Goal: Information Seeking & Learning: Check status

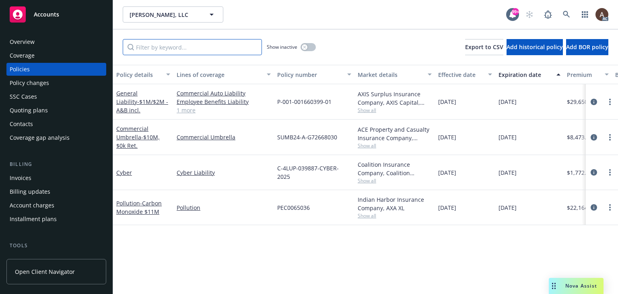
click at [177, 52] on input "Filter by keyword..." at bounding box center [192, 47] width 139 height 16
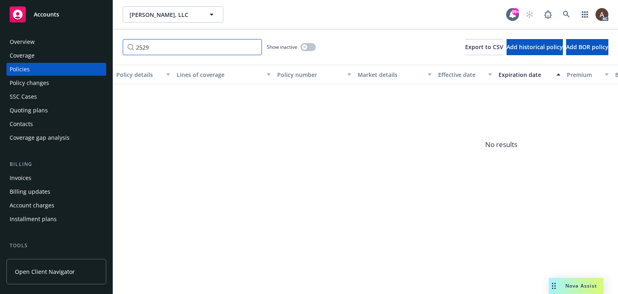
type input "2529"
click at [305, 45] on icon "button" at bounding box center [304, 46] width 3 height 3
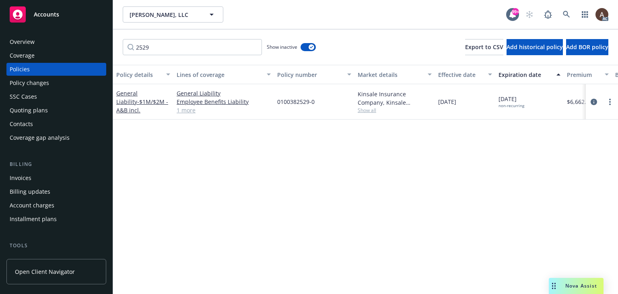
click at [329, 156] on div "Policy details Lines of coverage Policy number Market details Effective date Ex…" at bounding box center [365, 179] width 505 height 229
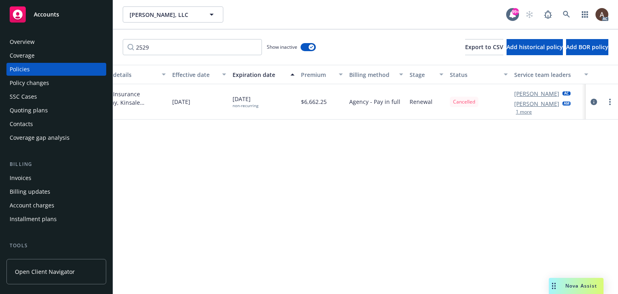
scroll to position [0, 272]
click at [592, 101] on icon "circleInformation" at bounding box center [594, 102] width 6 height 6
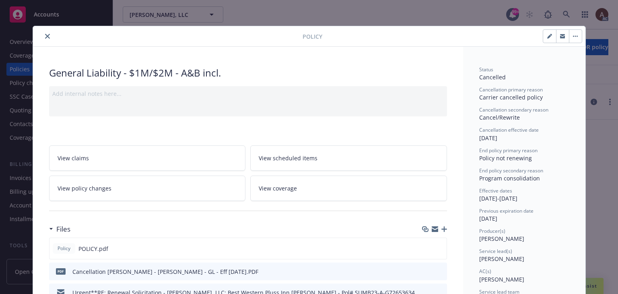
click at [103, 189] on span "View policy changes" at bounding box center [85, 188] width 54 height 8
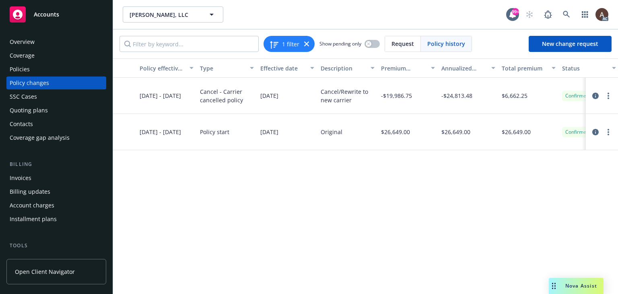
scroll to position [0, 110]
click at [608, 95] on circle "more" at bounding box center [609, 96] width 2 height 2
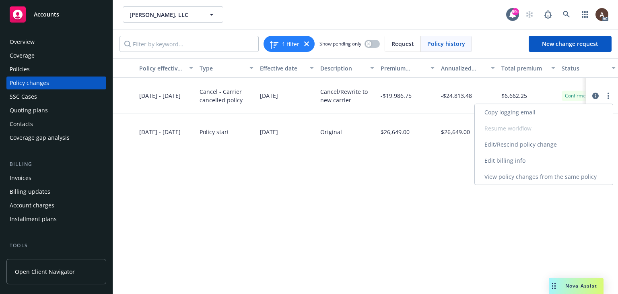
click at [502, 159] on link "Edit billing info" at bounding box center [544, 161] width 138 height 16
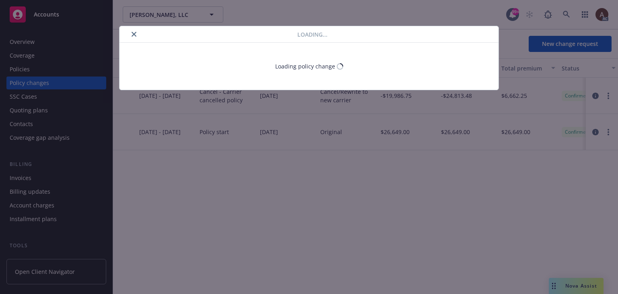
select select "CA"
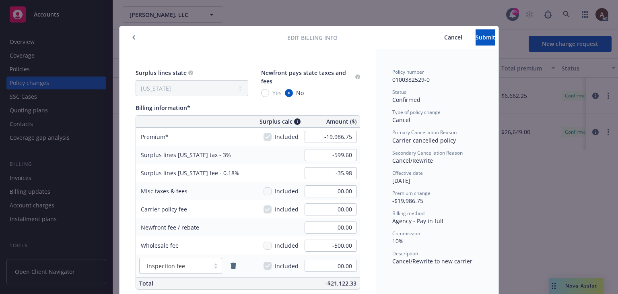
scroll to position [12, 0]
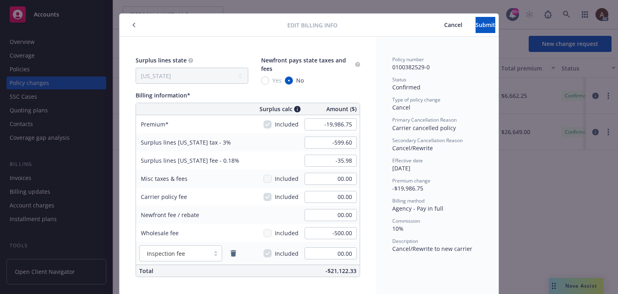
click at [444, 28] on span "Cancel" at bounding box center [453, 25] width 18 height 8
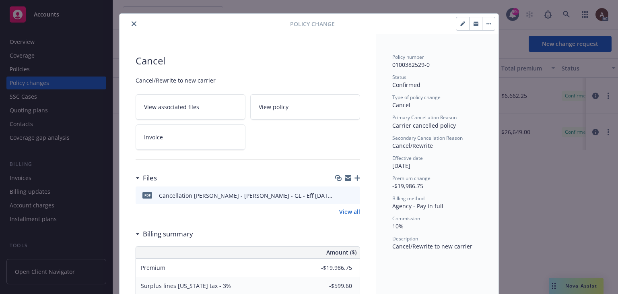
click at [132, 25] on icon "close" at bounding box center [134, 23] width 5 height 5
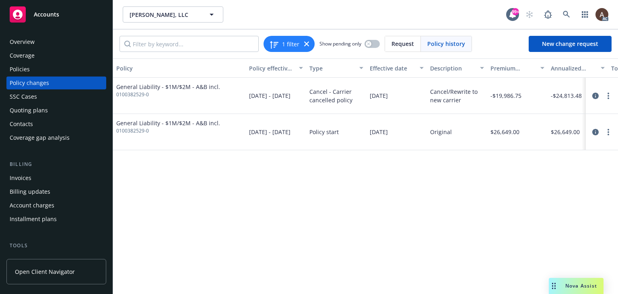
click at [391, 204] on div "Policy Policy effective dates Type Effective date Description Premium change An…" at bounding box center [365, 175] width 505 height 235
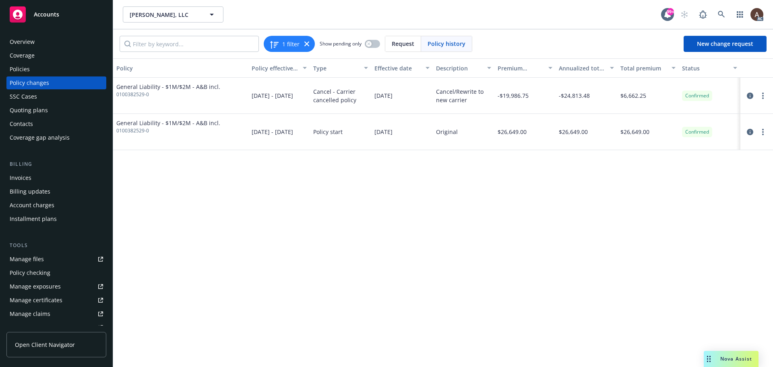
click at [233, 232] on div "Policy Policy effective dates Type Effective date Description Premium change An…" at bounding box center [443, 175] width 660 height 235
click at [34, 179] on div "Invoices" at bounding box center [56, 177] width 93 height 13
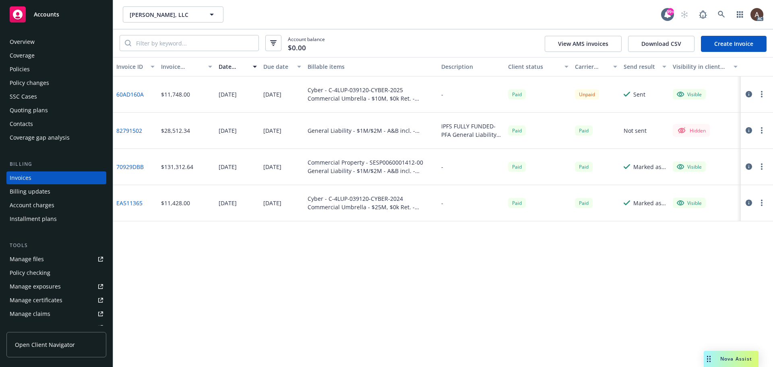
click at [33, 86] on div "Policy changes" at bounding box center [29, 82] width 39 height 13
